Goal: Transaction & Acquisition: Purchase product/service

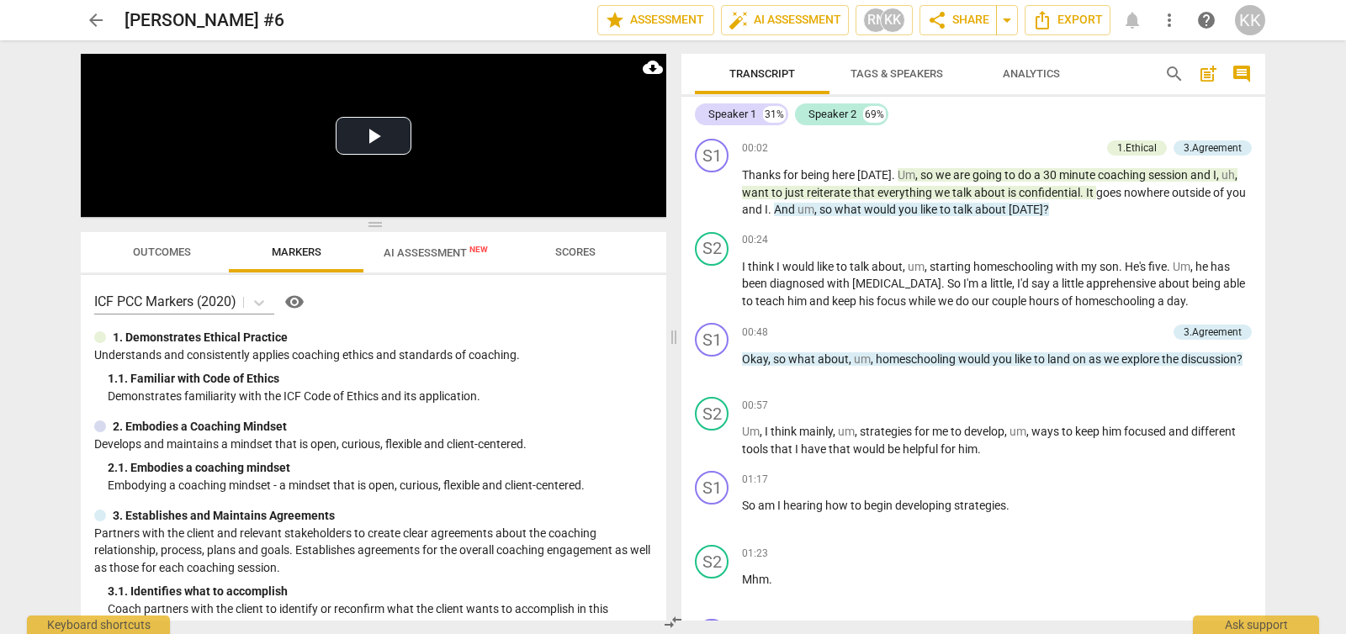
click at [96, 21] on span "arrow_back" at bounding box center [96, 20] width 20 height 20
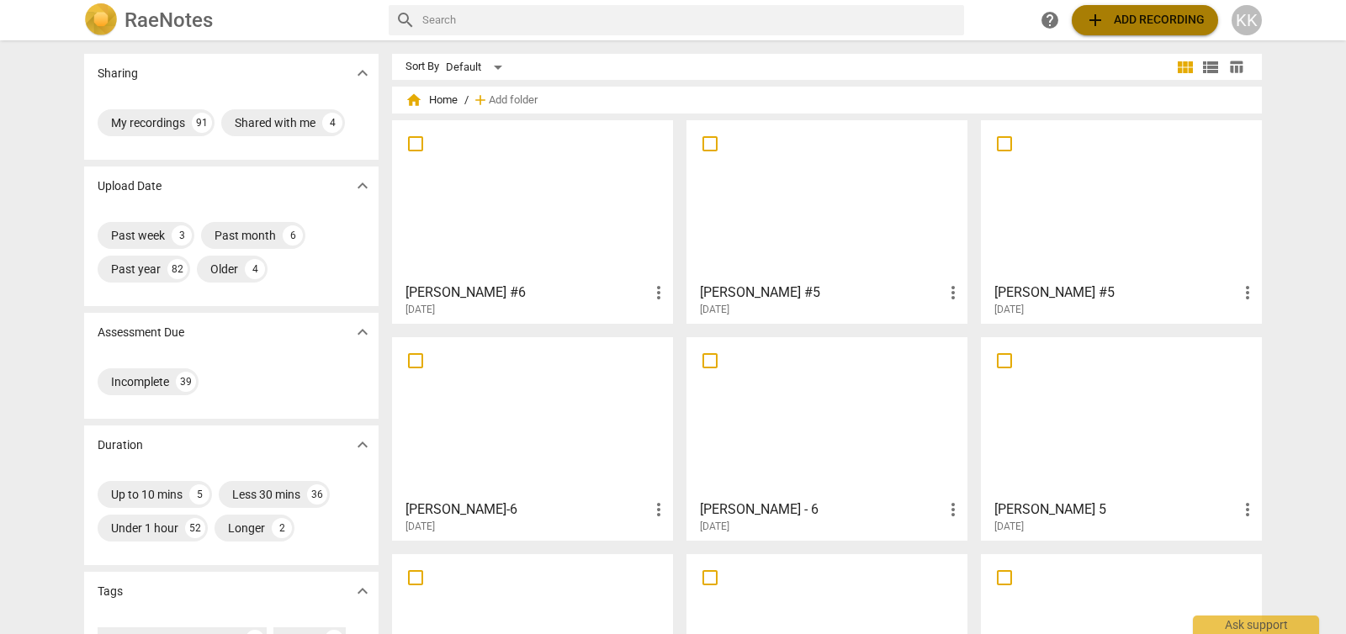
click at [1188, 22] on span "add Add recording" at bounding box center [1144, 20] width 119 height 20
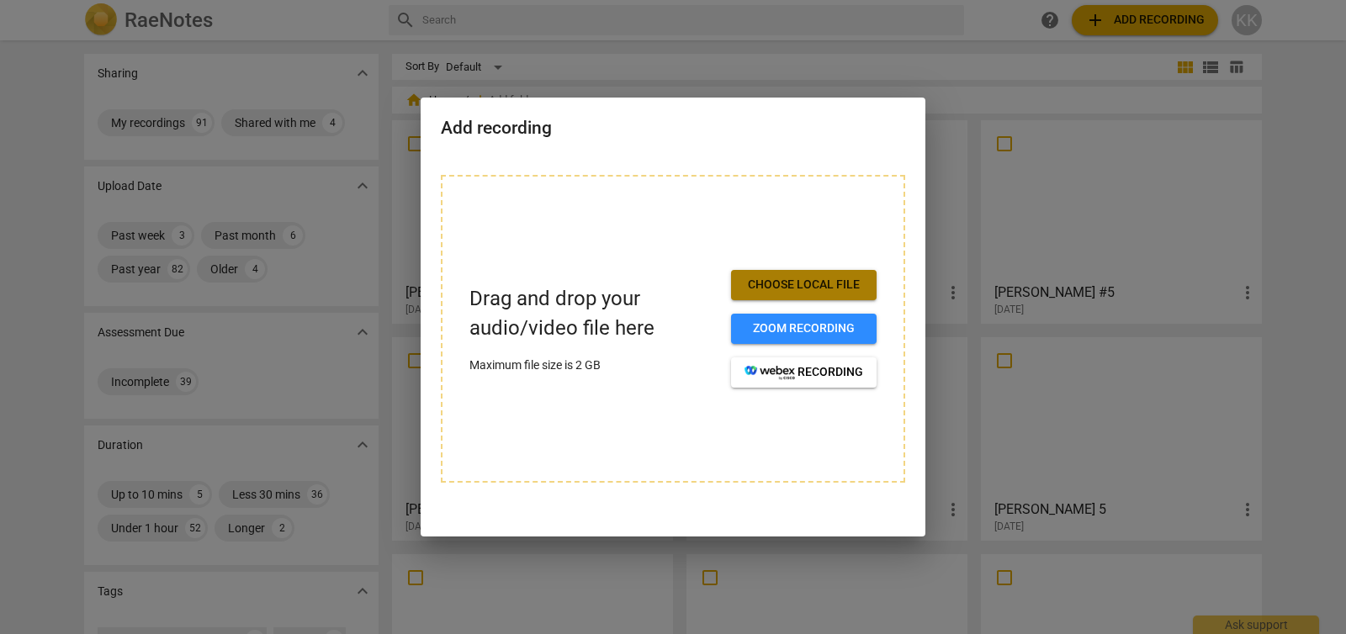
click at [784, 285] on span "Choose local file" at bounding box center [803, 285] width 119 height 17
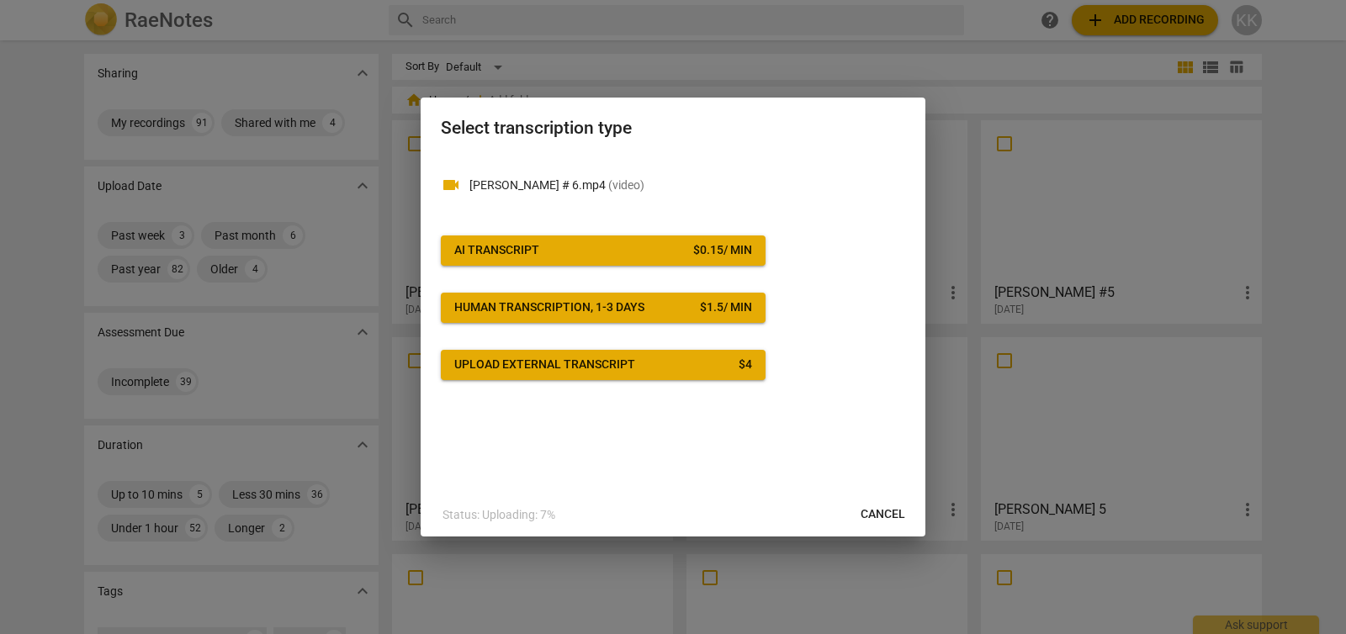
click at [655, 249] on span "AI Transcript $ 0.15 / min" at bounding box center [603, 250] width 298 height 17
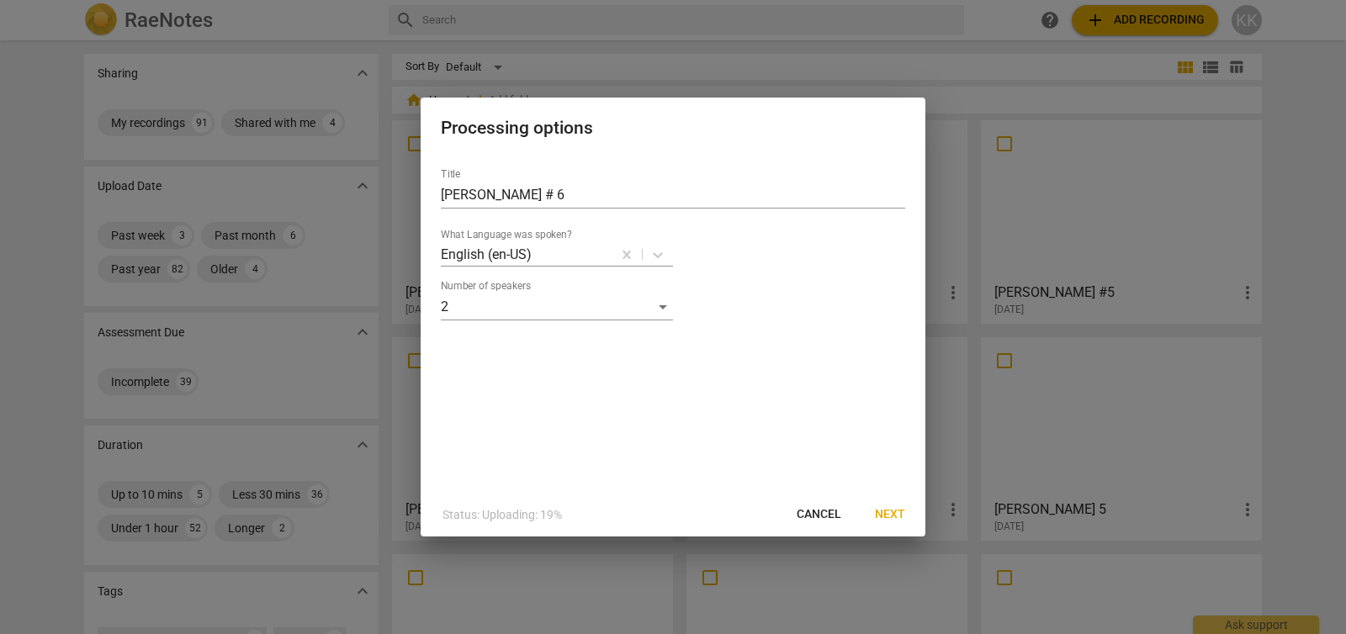
click at [888, 508] on span "Next" at bounding box center [890, 514] width 30 height 17
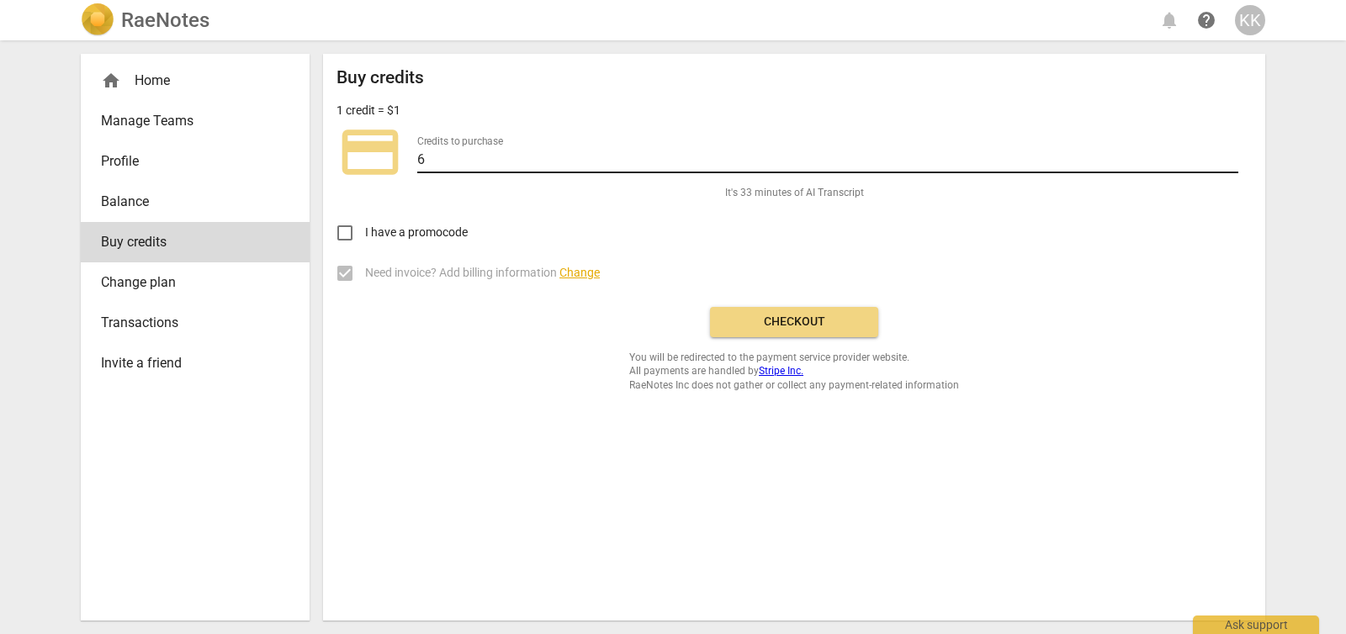
click at [1231, 155] on input "6" at bounding box center [827, 161] width 821 height 24
click at [1231, 155] on input "7" at bounding box center [827, 161] width 821 height 24
type input "8"
click at [1231, 155] on input "8" at bounding box center [827, 161] width 821 height 24
click at [773, 325] on span "Checkout" at bounding box center [793, 322] width 141 height 17
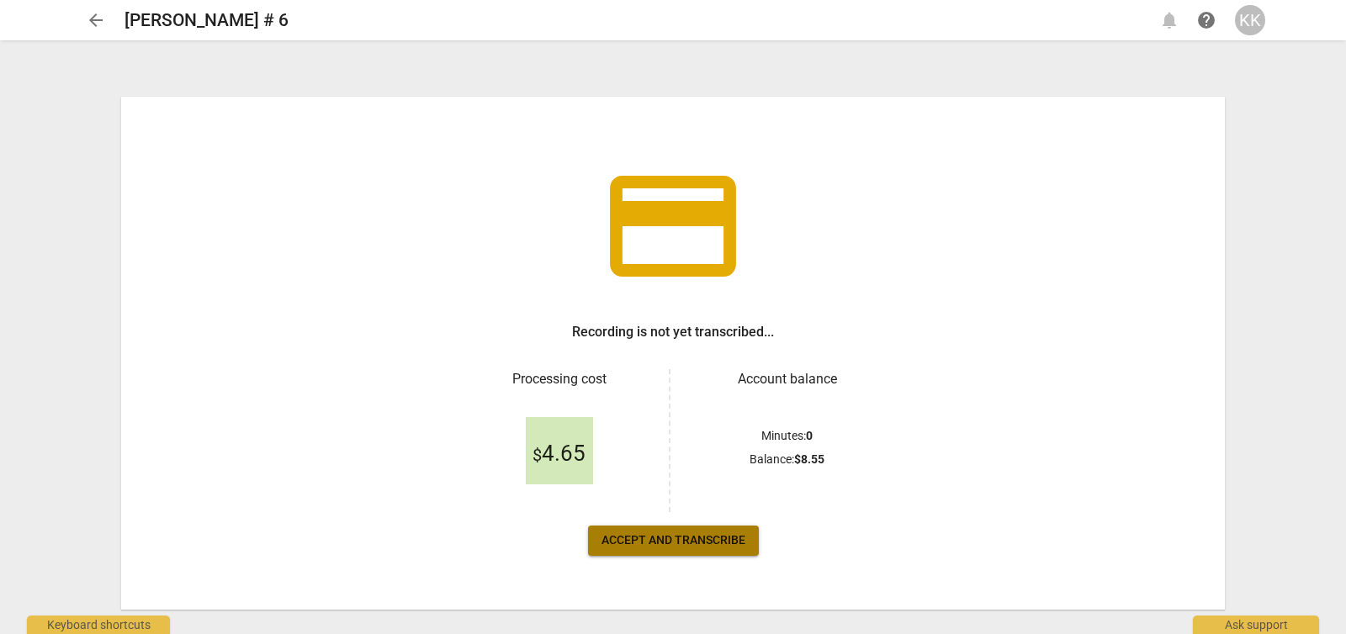
click at [719, 537] on span "Accept and transcribe" at bounding box center [673, 540] width 144 height 17
